Goal: Navigation & Orientation: Find specific page/section

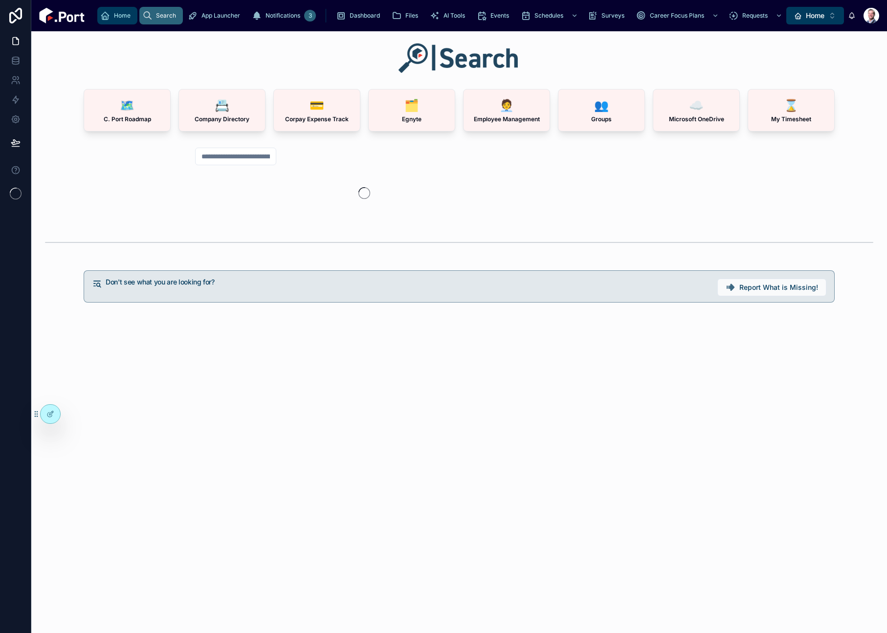
click at [102, 15] on icon "scrollable content" at bounding box center [105, 16] width 10 height 10
